Goal: Complete application form

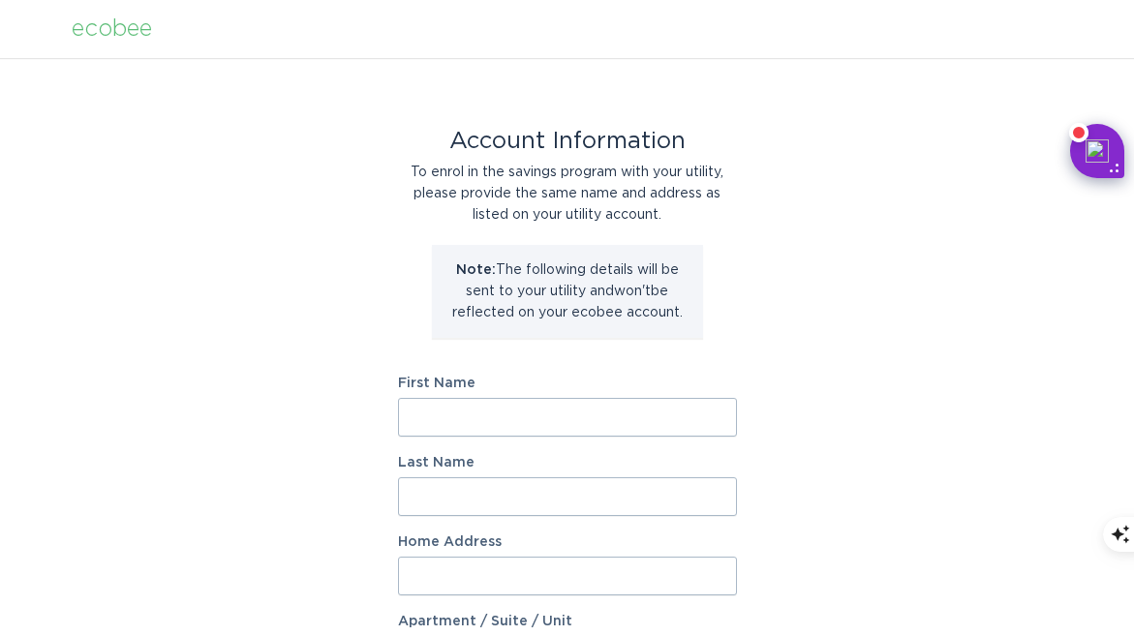
click at [527, 403] on input "First Name" at bounding box center [567, 417] width 339 height 39
type input "Yaping"
type input "Qi"
type input "3391 Marlton Court"
select select "US"
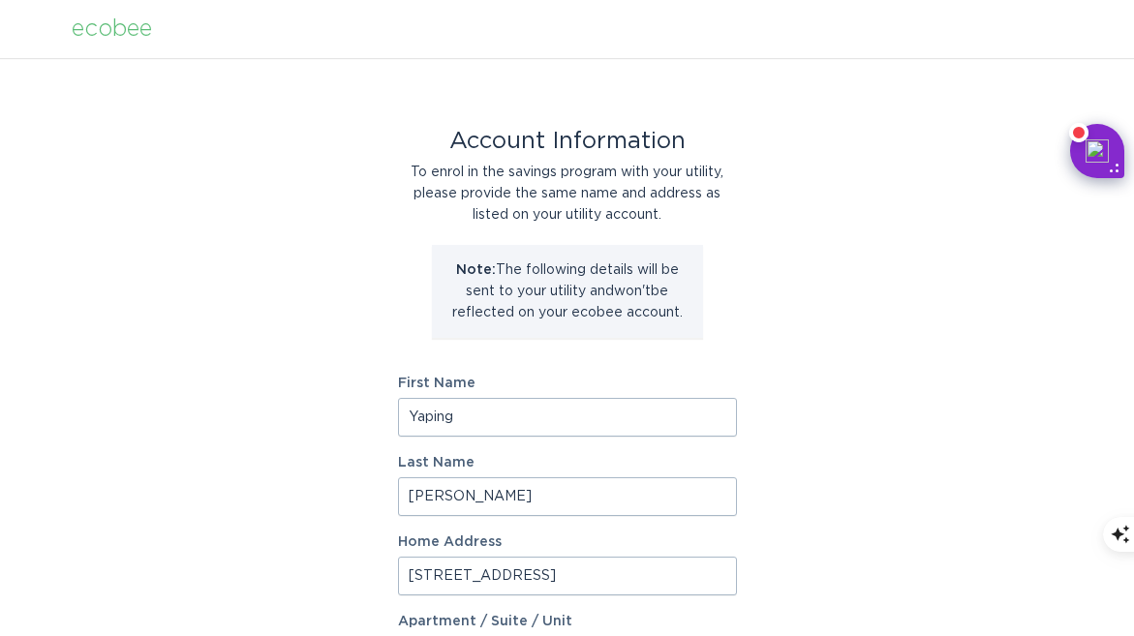
type input "WEST LAFAYETTE"
type input "47906"
select select "IN"
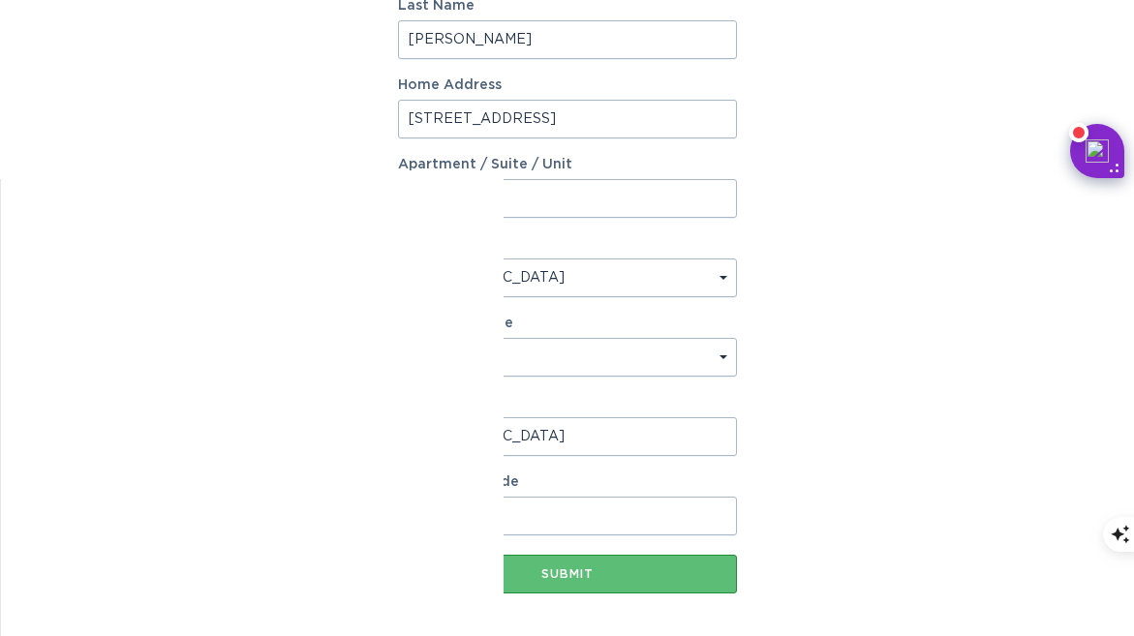
scroll to position [542, 0]
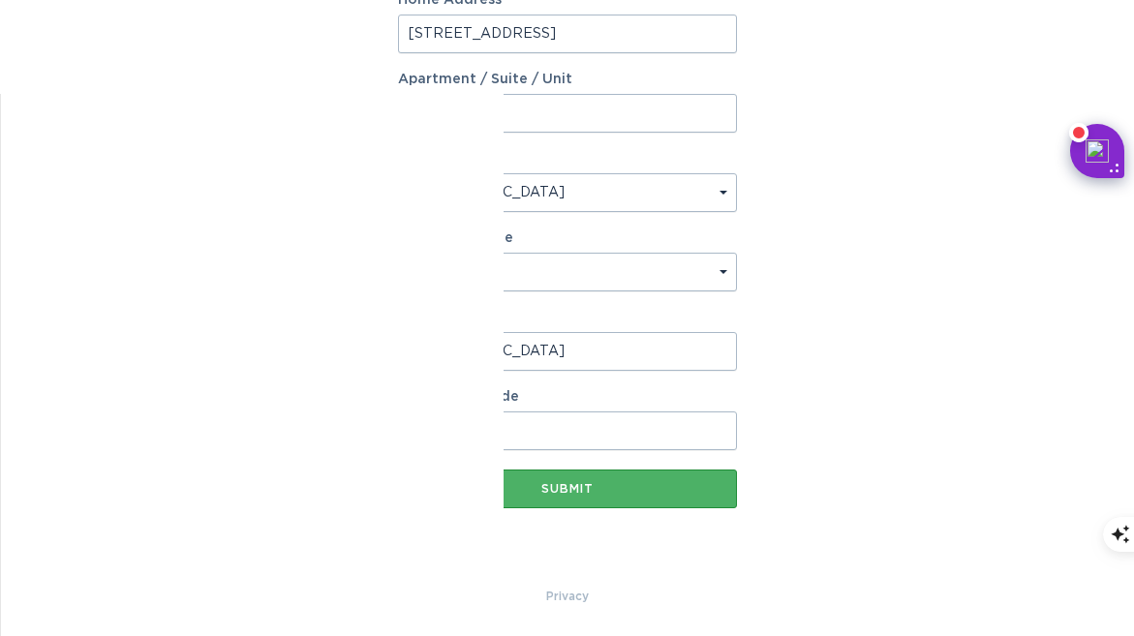
click at [618, 481] on button "Submit" at bounding box center [567, 489] width 339 height 39
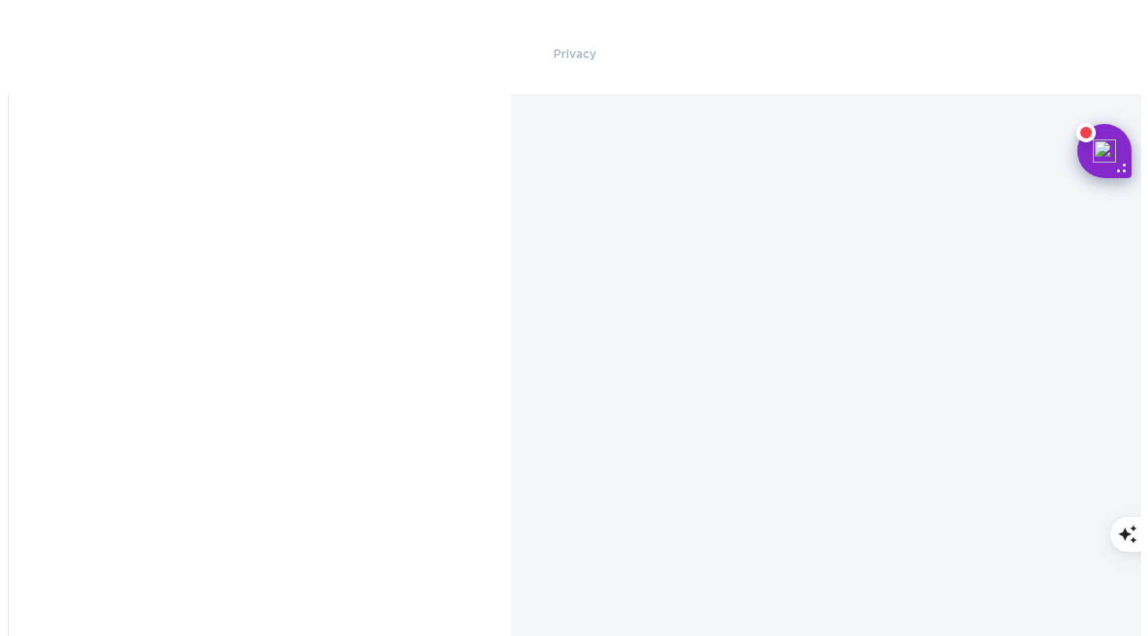
scroll to position [0, 0]
